Goal: Find contact information: Find contact information

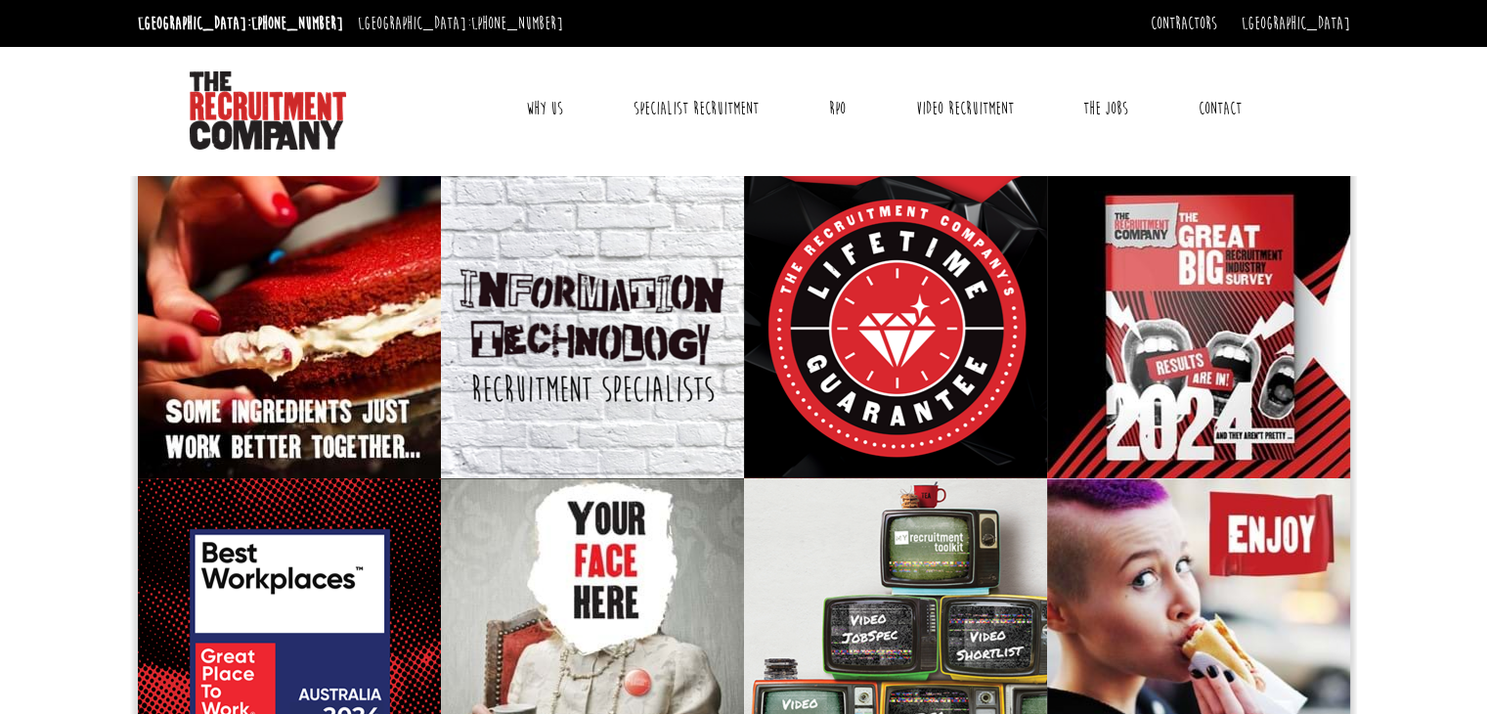
click at [1228, 111] on link "Contact" at bounding box center [1220, 108] width 72 height 49
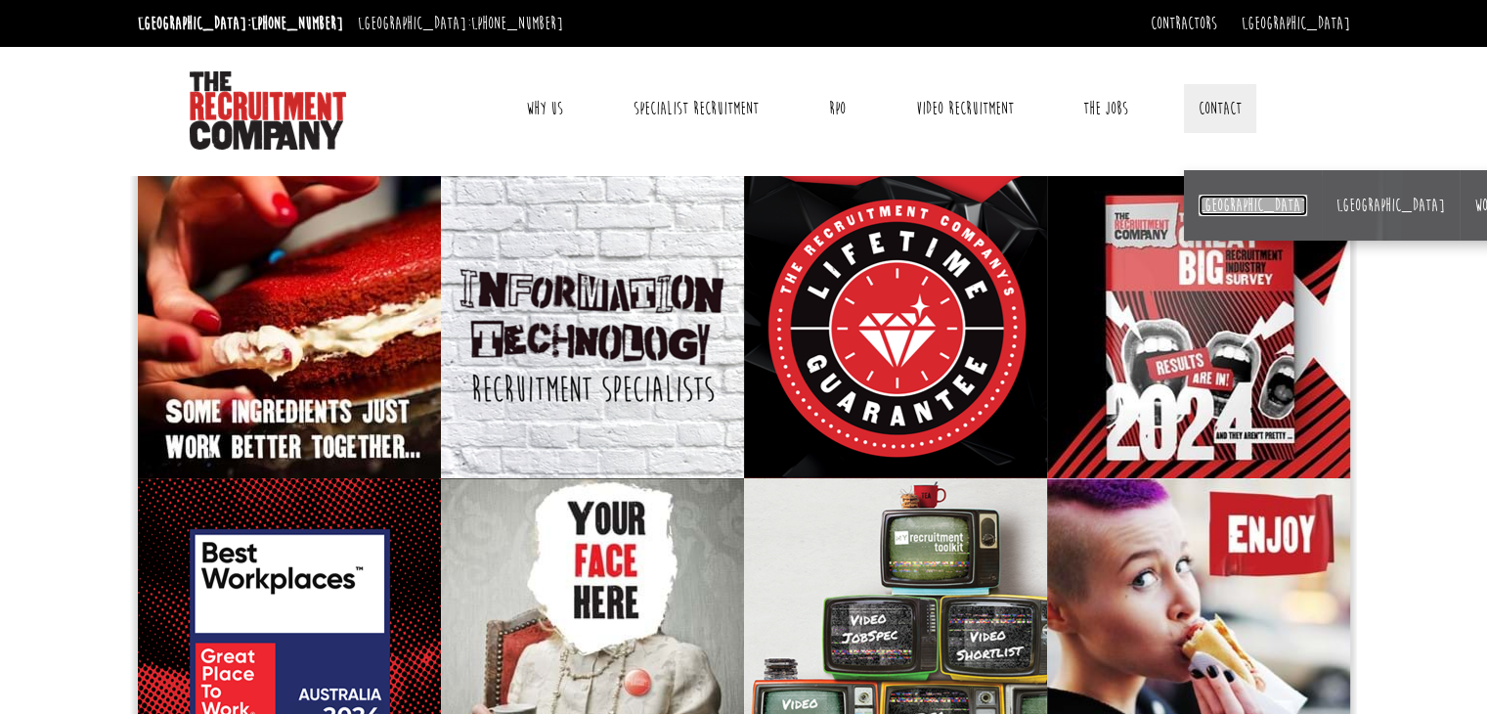
click at [1216, 207] on link "[GEOGRAPHIC_DATA]" at bounding box center [1253, 206] width 109 height 22
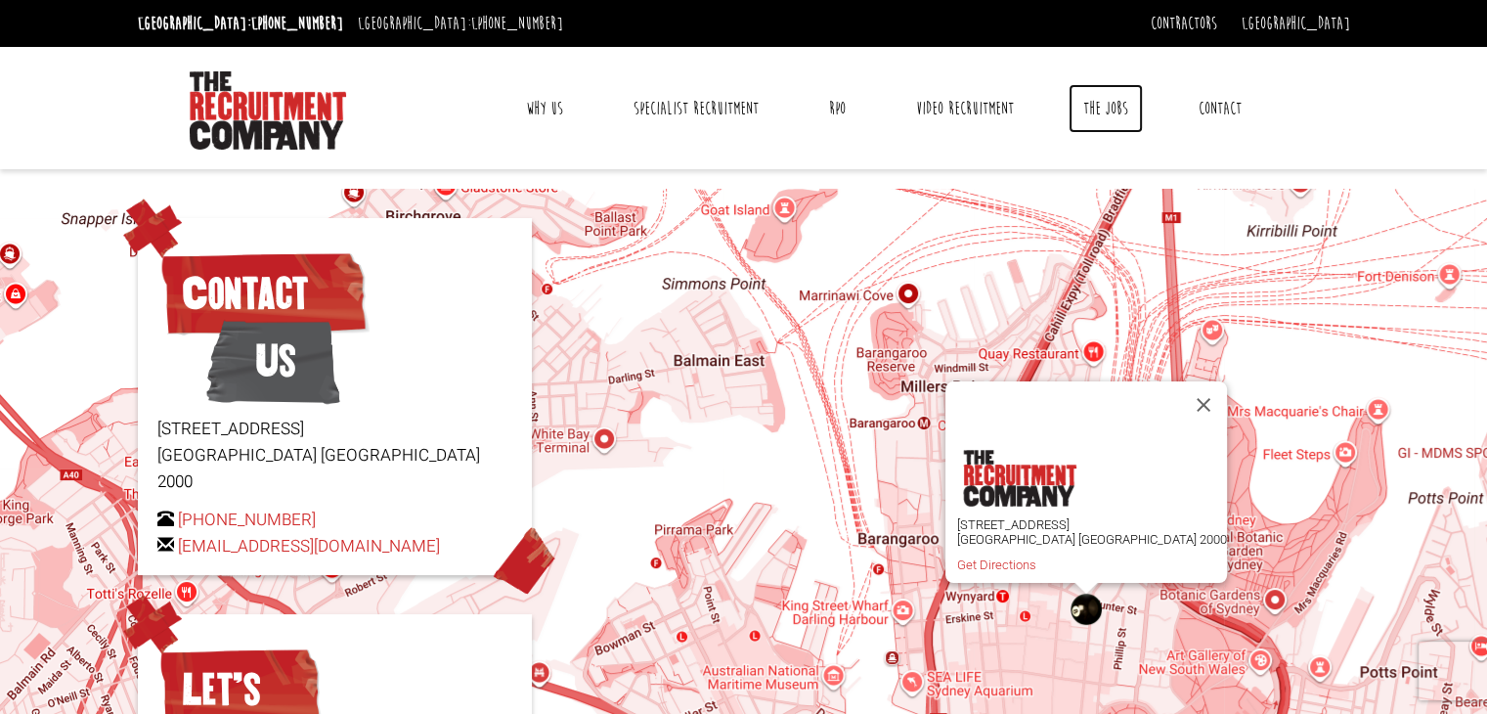
click at [1119, 115] on link "The Jobs" at bounding box center [1106, 108] width 74 height 49
